Goal: Task Accomplishment & Management: Manage account settings

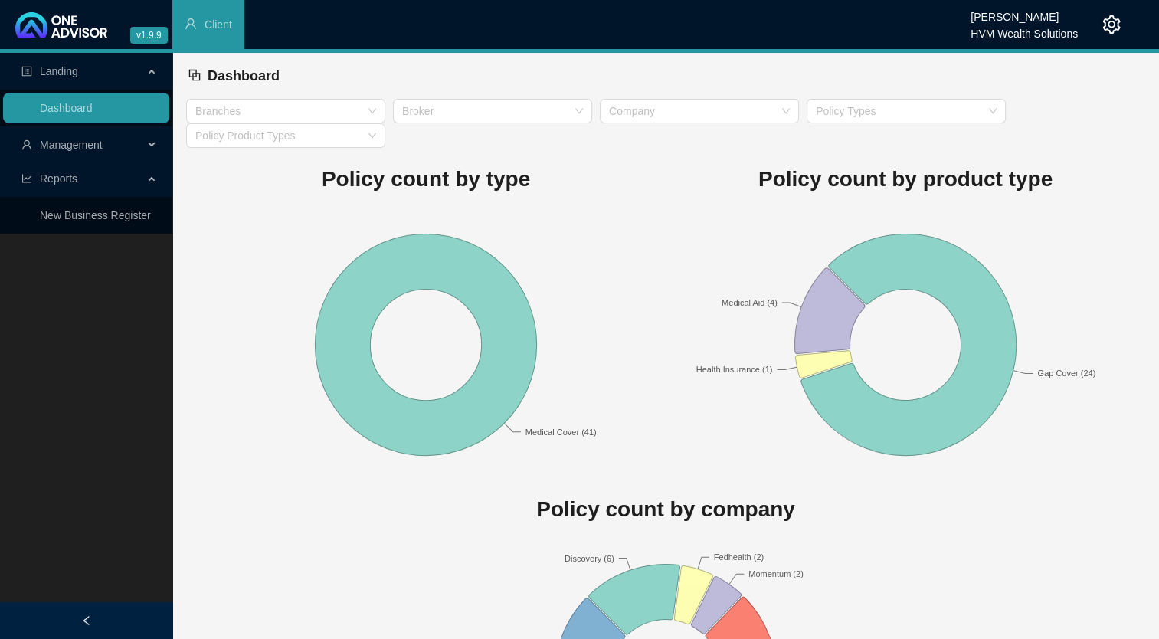
click at [51, 174] on span "Reports" at bounding box center [59, 178] width 38 height 12
click at [53, 149] on span "Management" at bounding box center [71, 145] width 63 height 12
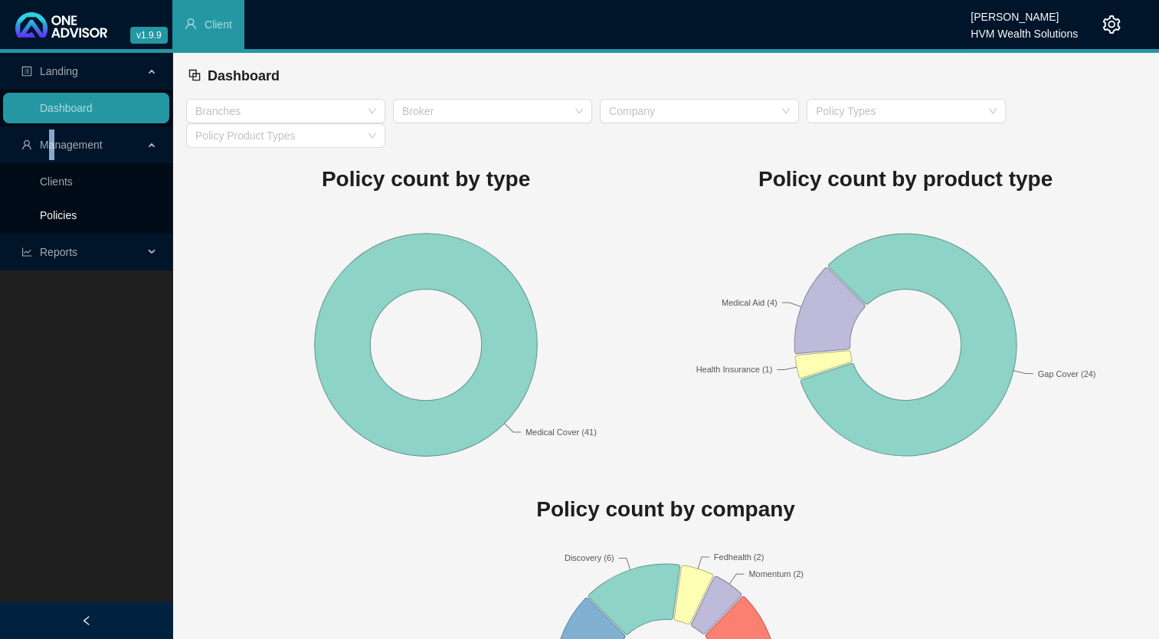
drag, startPoint x: 53, startPoint y: 149, endPoint x: 66, endPoint y: 209, distance: 61.2
click at [67, 209] on link "Policies" at bounding box center [58, 215] width 37 height 12
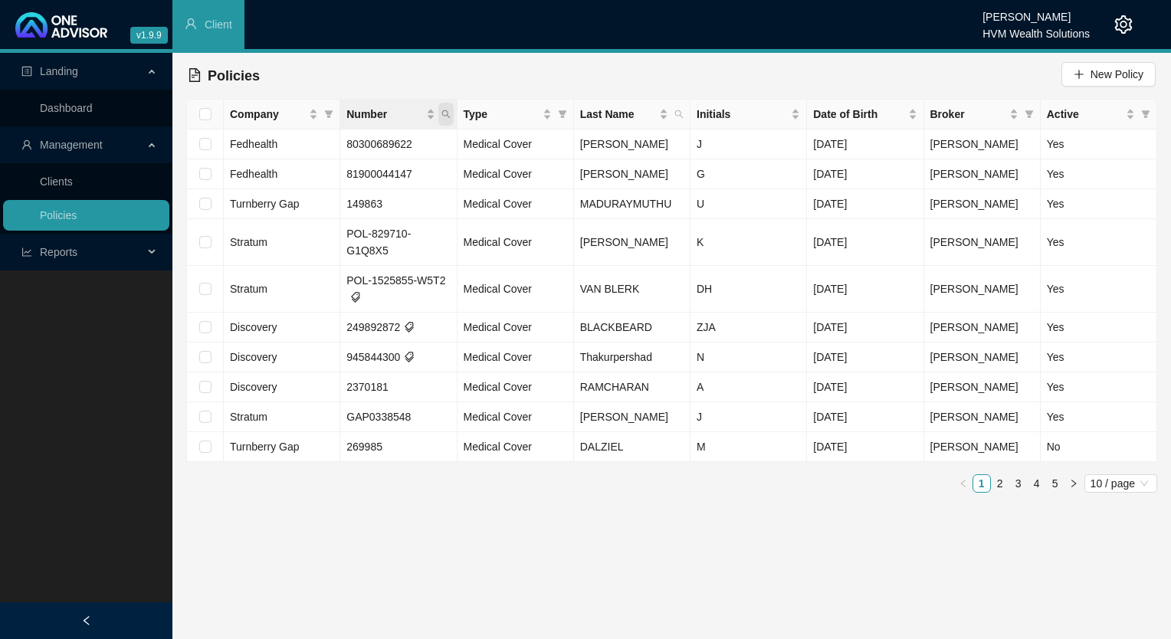
click at [439, 118] on span "Number" at bounding box center [445, 114] width 15 height 23
type input "9567020"
click at [336, 174] on span "Search" at bounding box center [346, 174] width 34 height 17
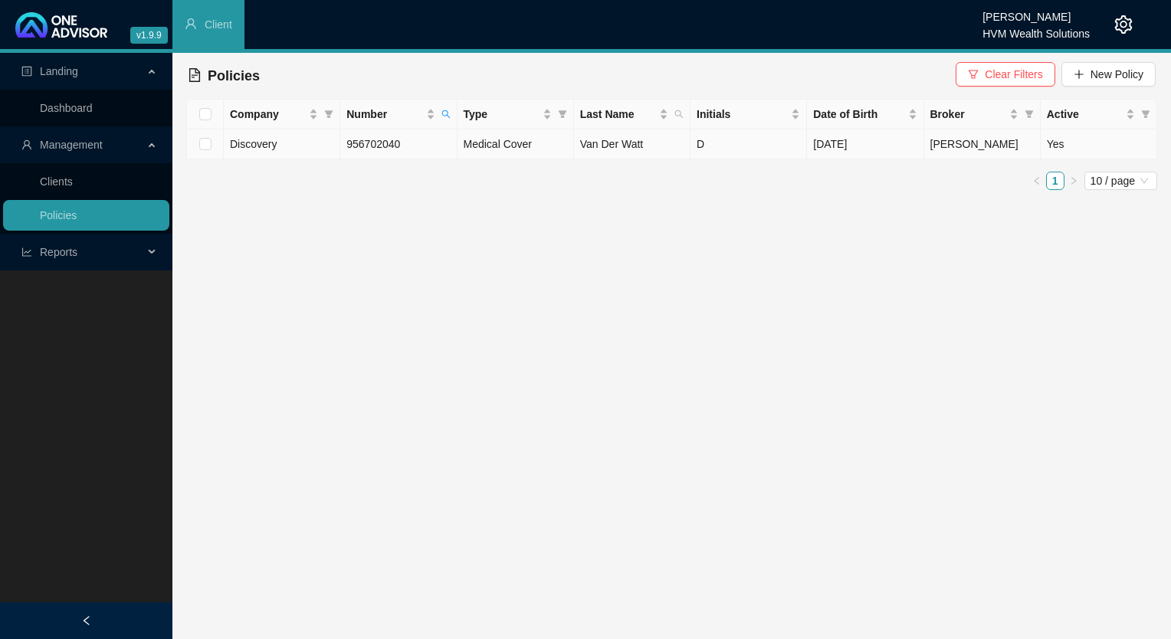
click at [269, 145] on span "Discovery" at bounding box center [253, 144] width 47 height 12
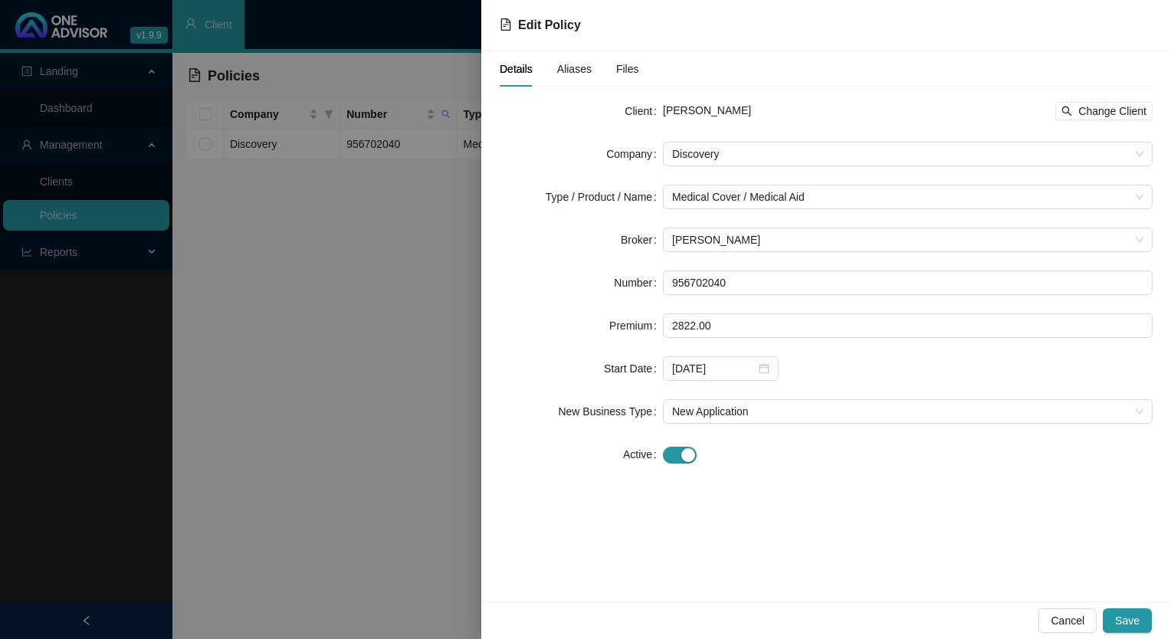
click at [575, 74] on span "Aliases" at bounding box center [574, 69] width 34 height 11
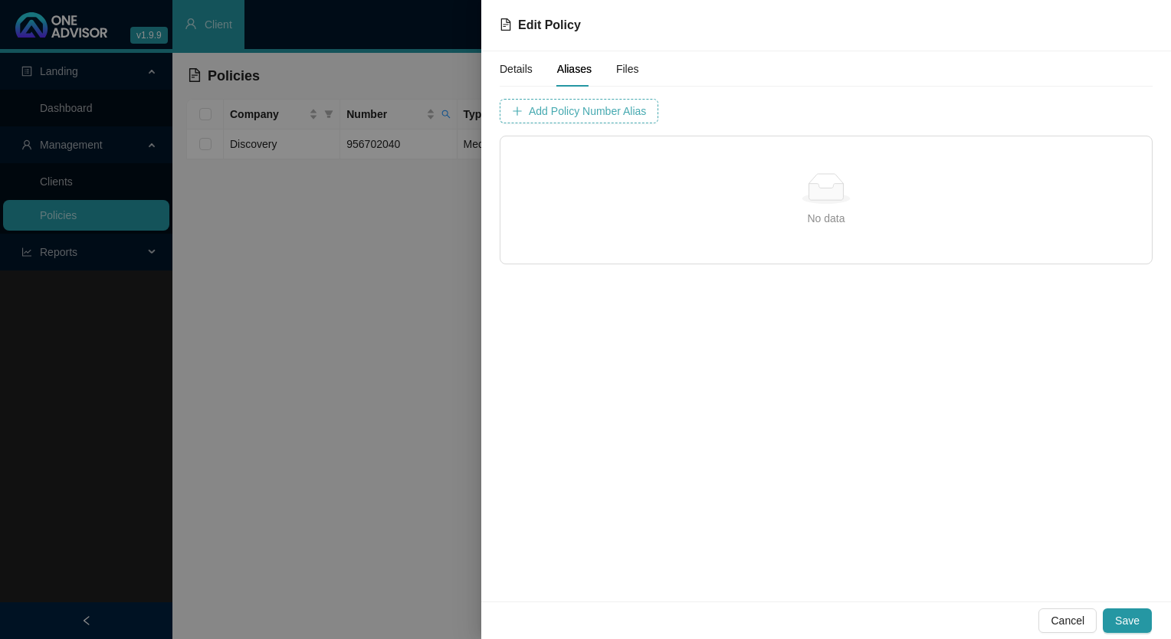
click at [598, 106] on span "Add Policy Number Alias" at bounding box center [587, 111] width 117 height 17
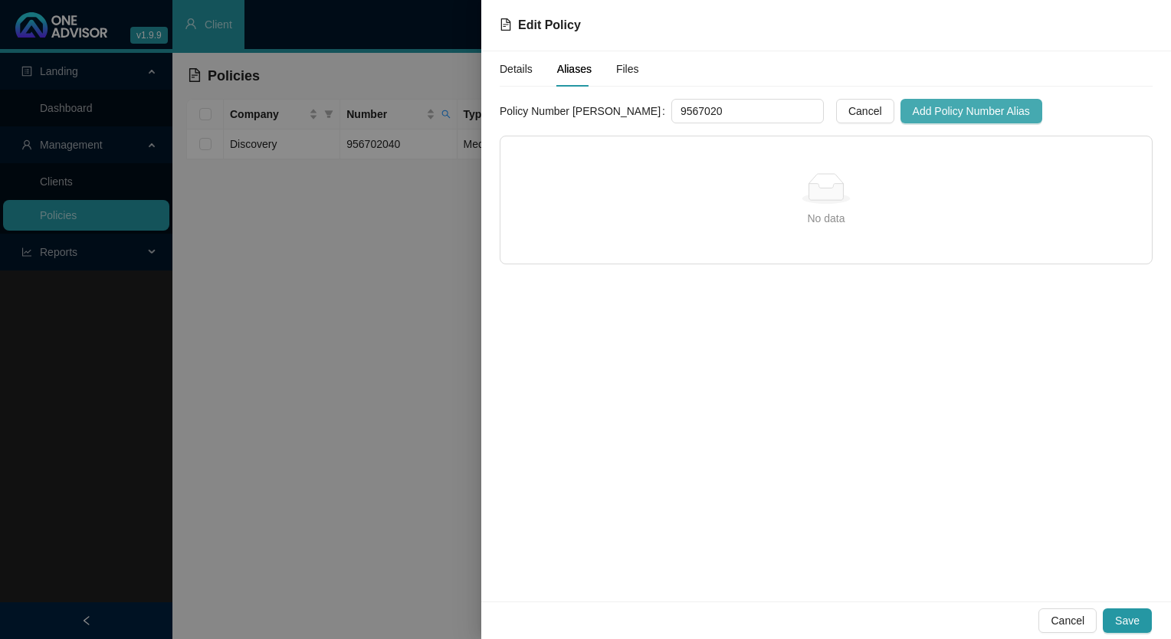
type input "9567020"
click at [913, 110] on span "Add Policy Number Alias" at bounding box center [971, 111] width 117 height 17
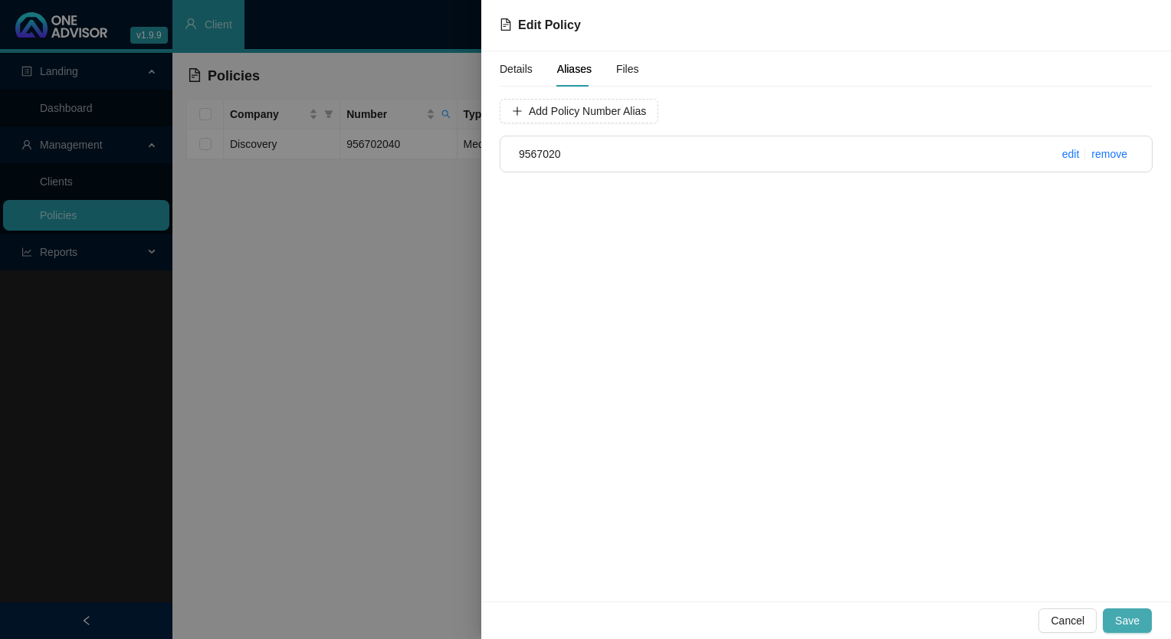
click at [1131, 614] on span "Save" at bounding box center [1127, 620] width 25 height 17
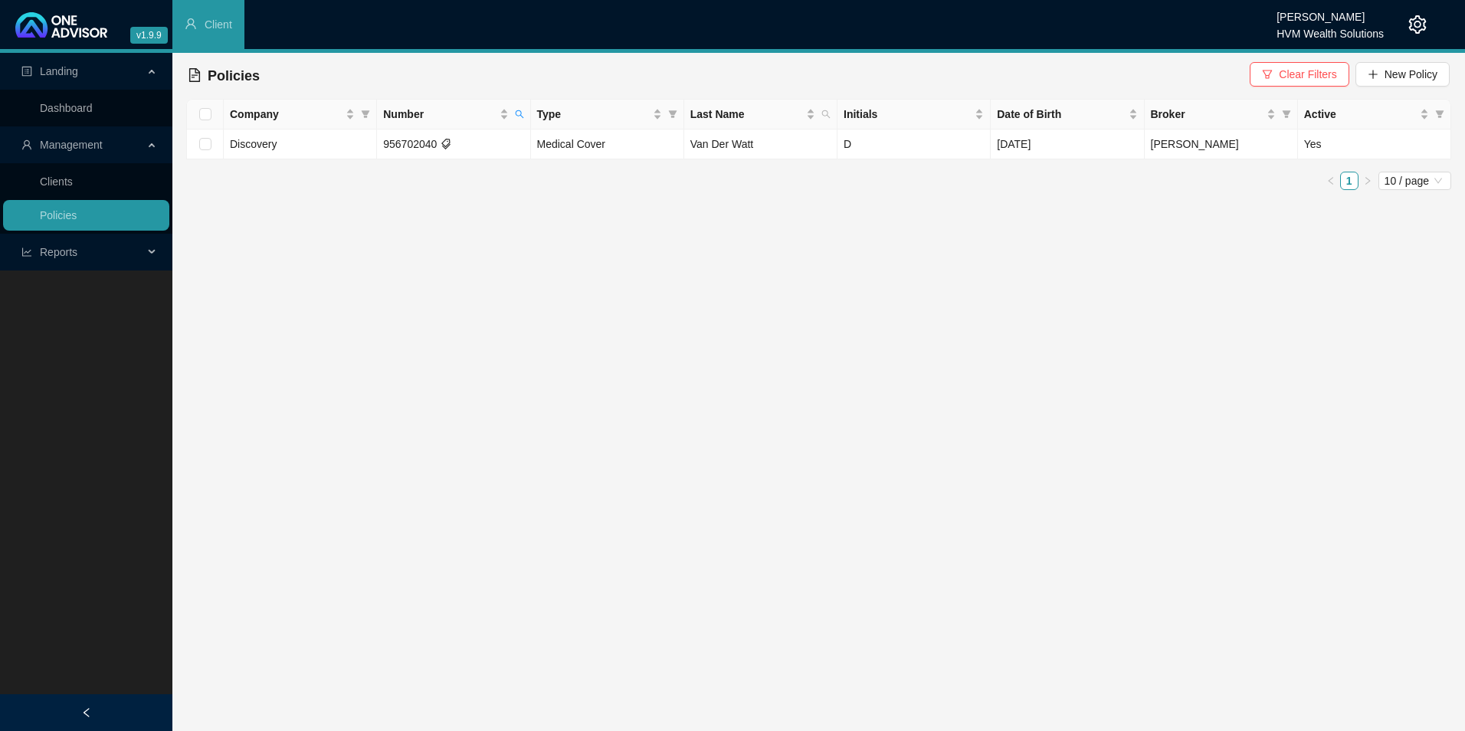
click at [1158, 20] on div at bounding box center [1405, 24] width 43 height 49
click at [1158, 25] on icon "setting" at bounding box center [1417, 24] width 18 height 18
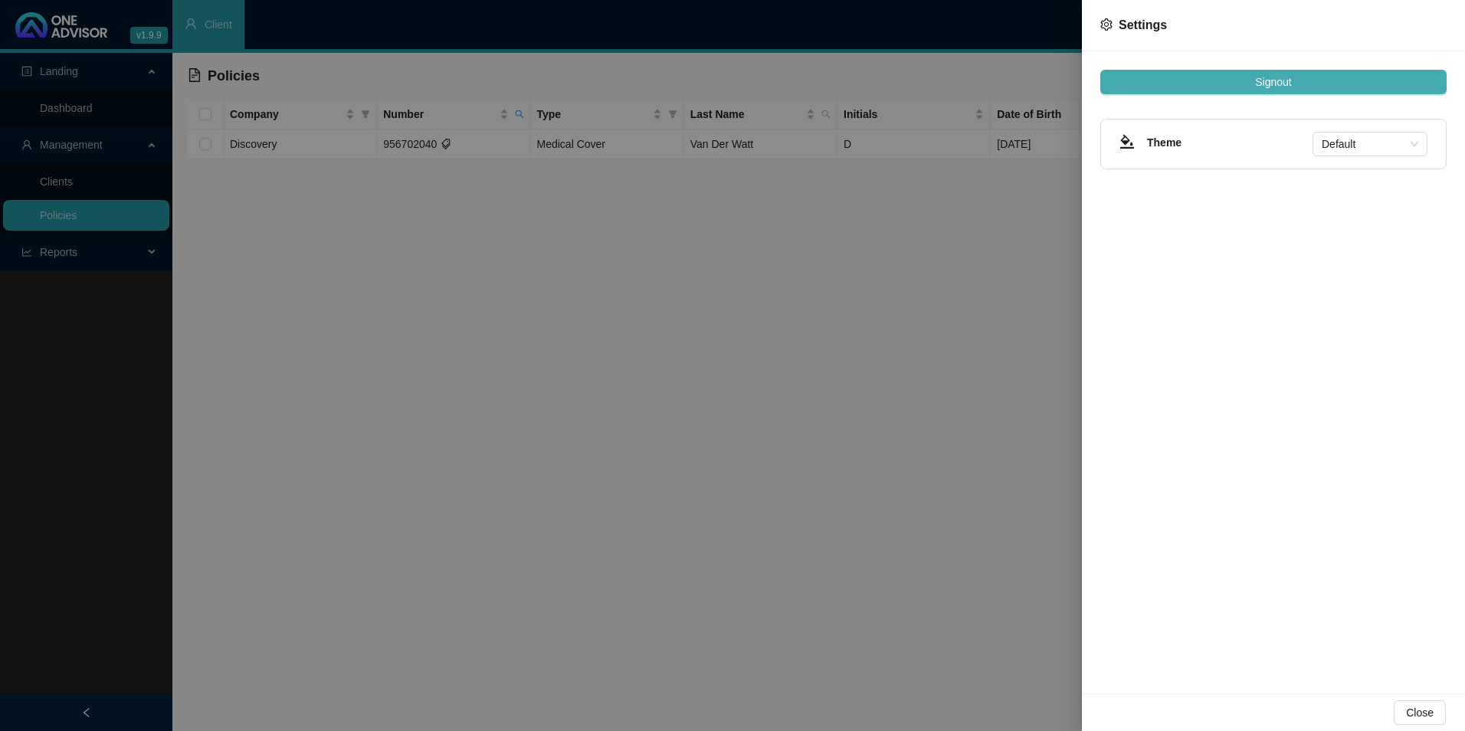
click at [1158, 85] on button "Signout" at bounding box center [1273, 82] width 346 height 25
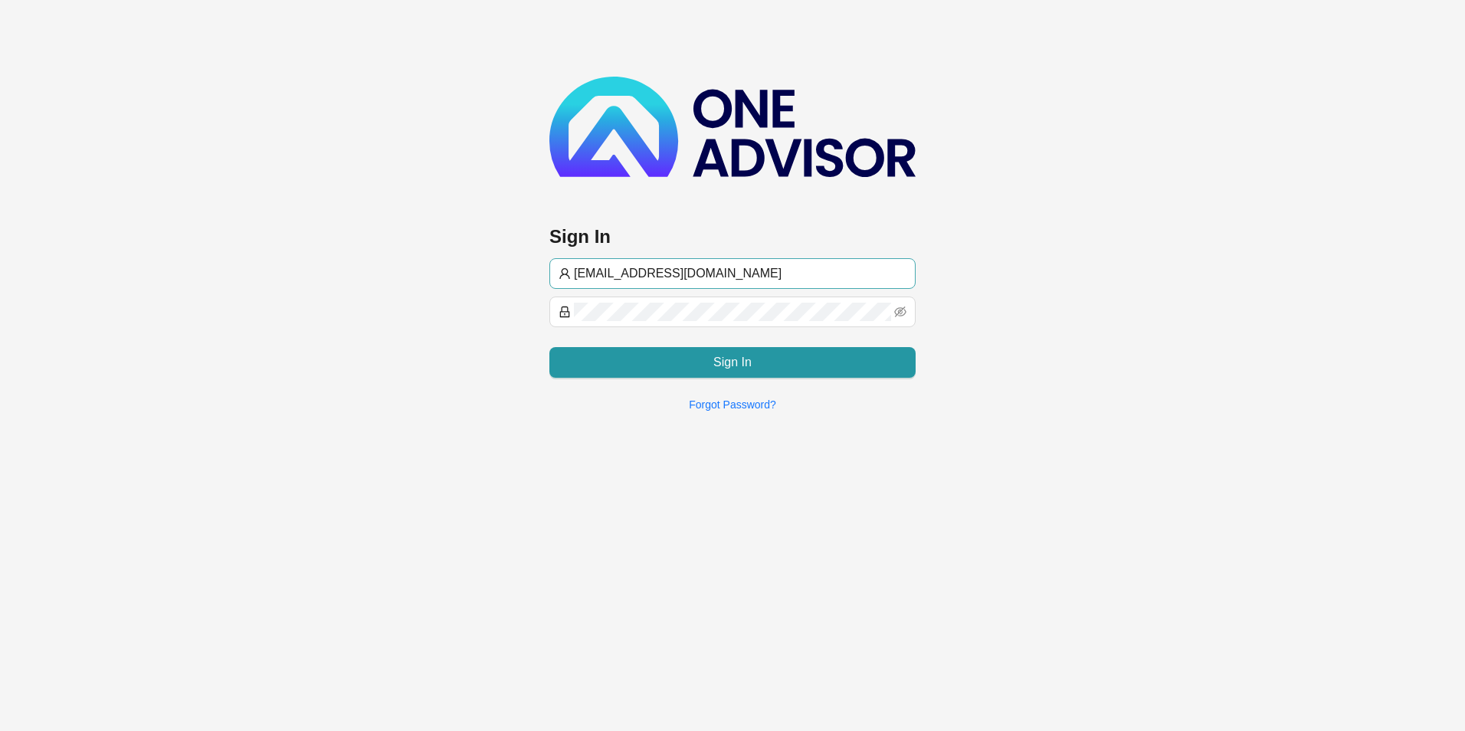
click at [673, 275] on input "[EMAIL_ADDRESS][DOMAIN_NAME]" at bounding box center [740, 273] width 333 height 18
type input "[PERSON_NAME]@hvmws"
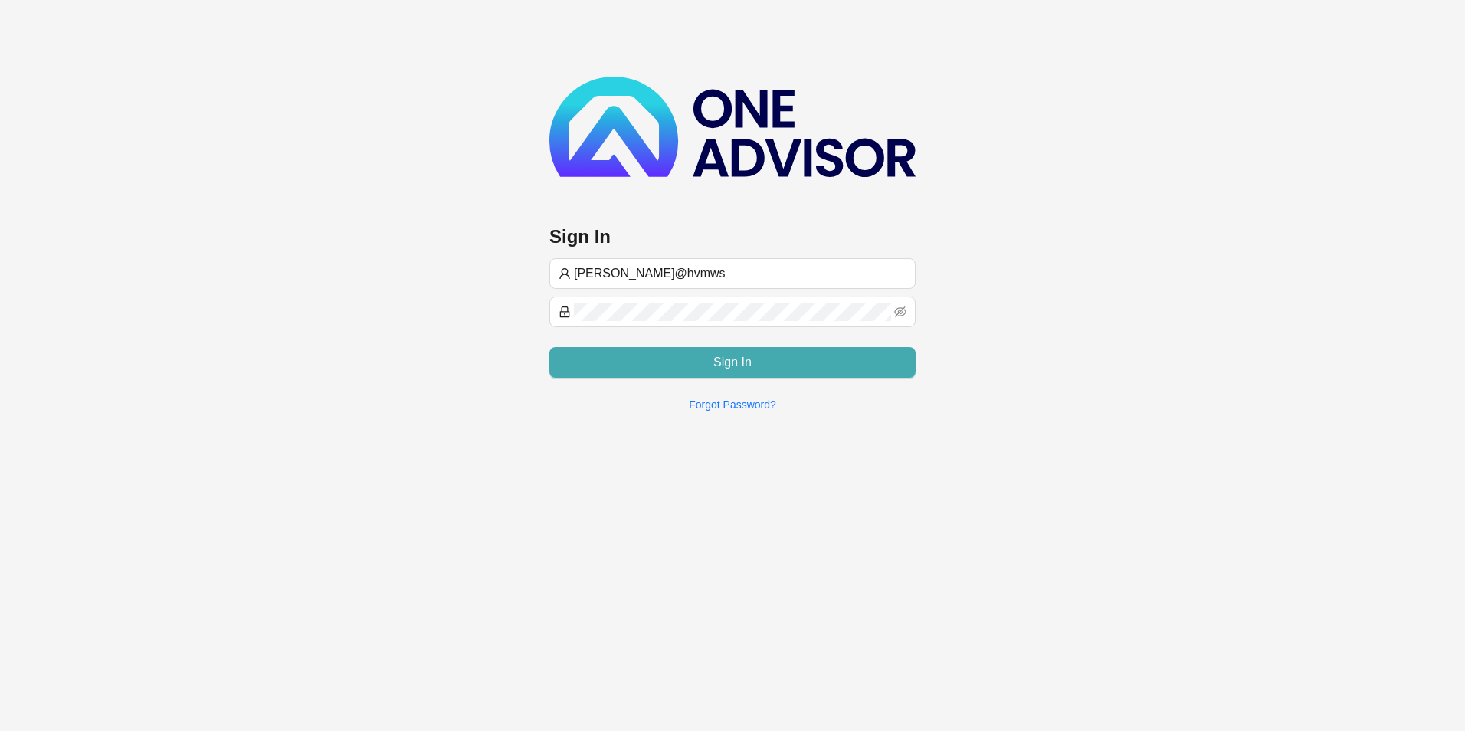
click at [634, 364] on button "Sign In" at bounding box center [732, 362] width 366 height 31
